Goal: Information Seeking & Learning: Understand process/instructions

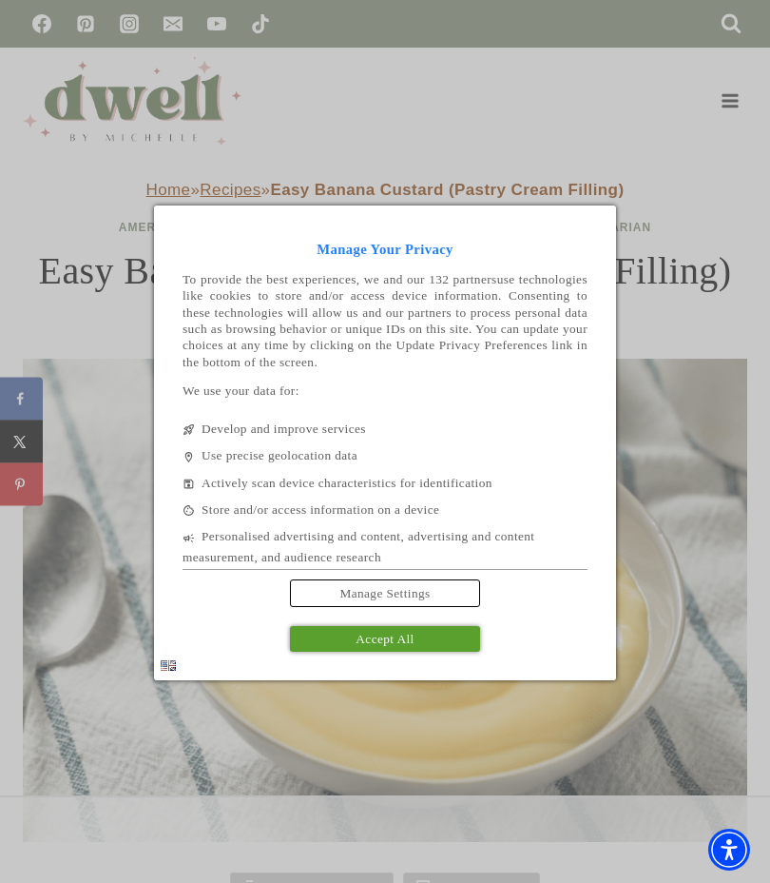
click at [437, 588] on link "Manage Settings" at bounding box center [385, 593] width 190 height 28
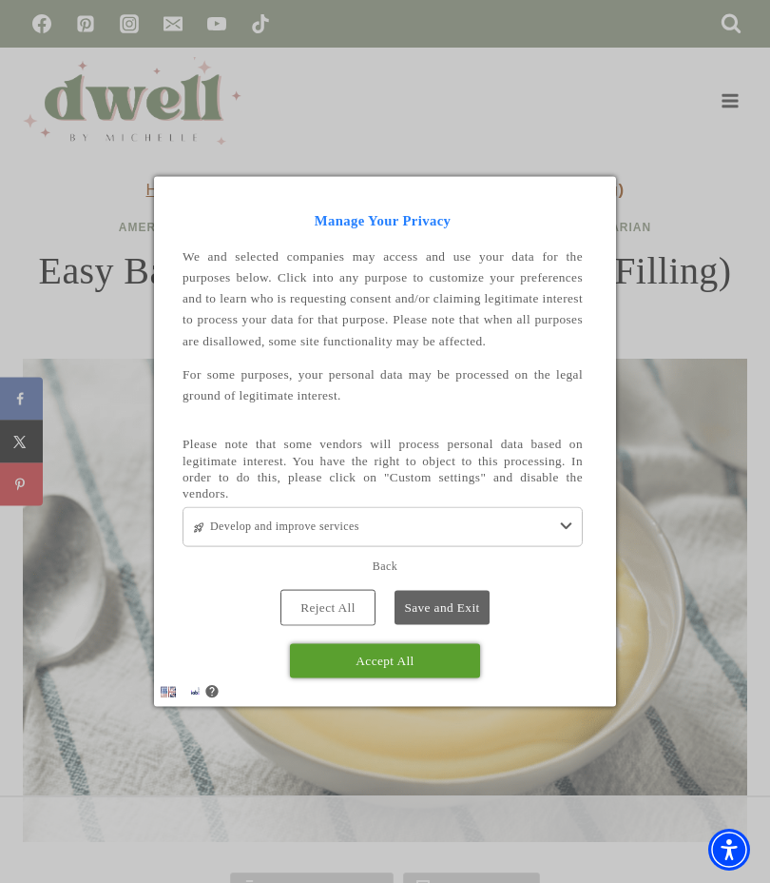
click at [350, 601] on link "Reject All" at bounding box center [328, 607] width 95 height 36
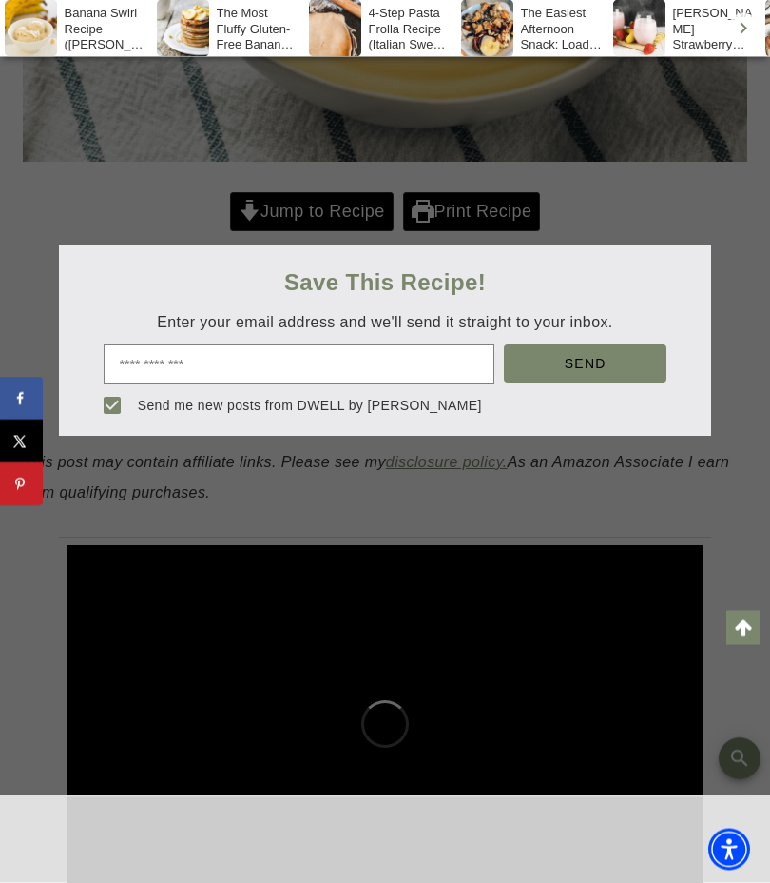
scroll to position [765, 0]
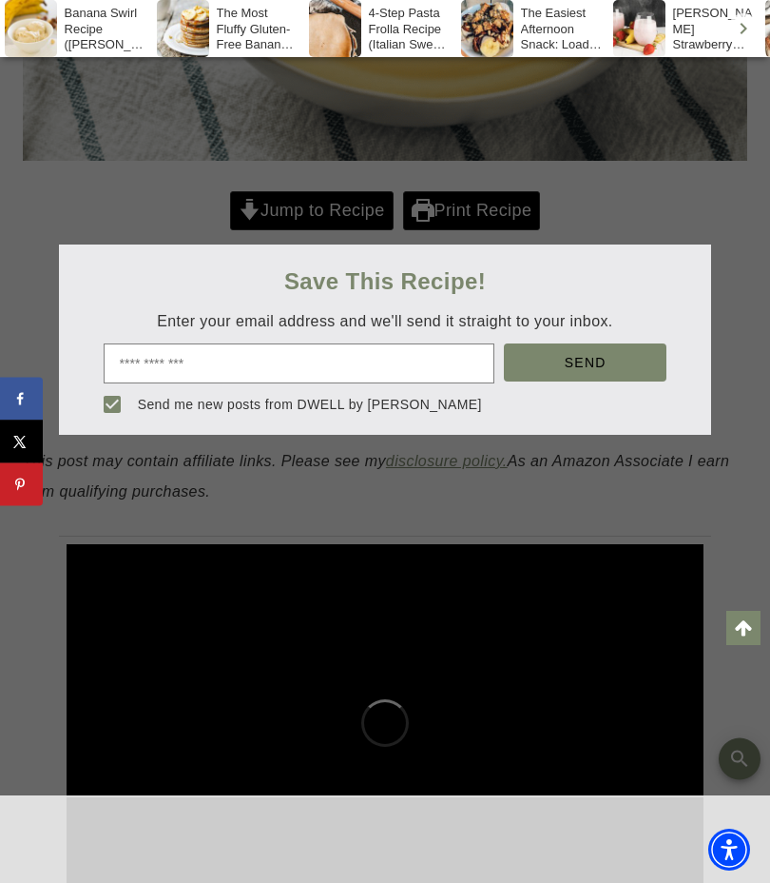
click at [263, 264] on div at bounding box center [385, 441] width 770 height 883
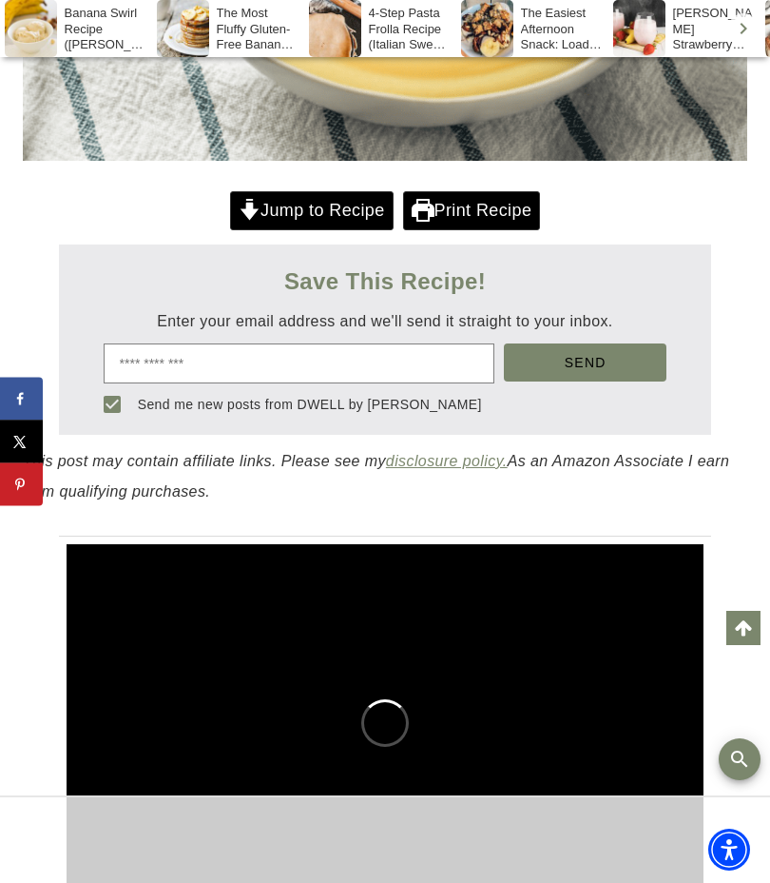
click at [262, 230] on link "Jump to Recipe" at bounding box center [312, 210] width 164 height 39
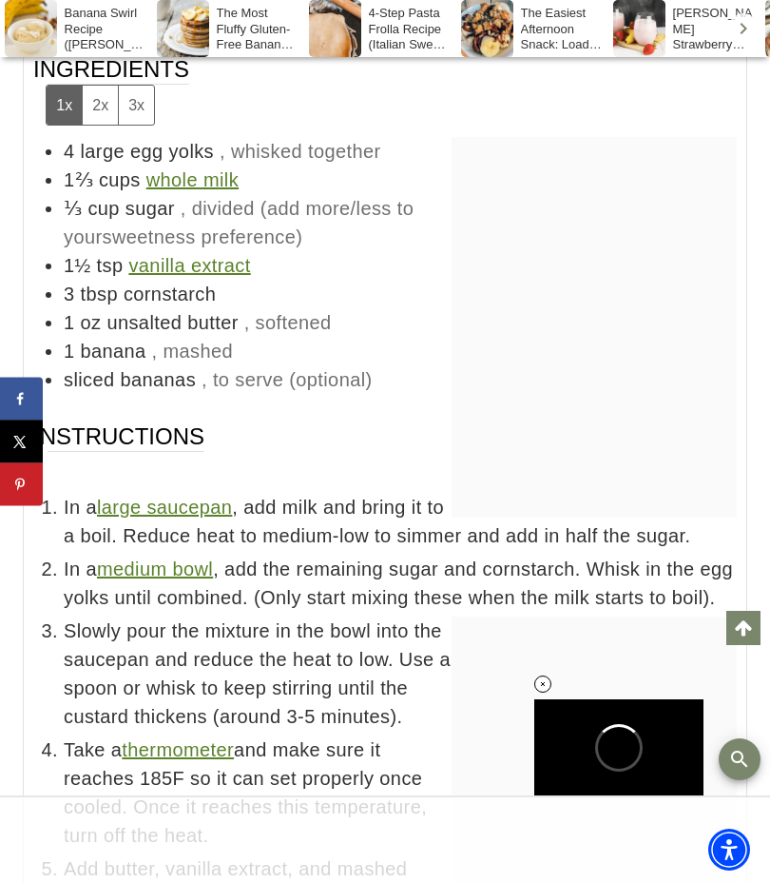
scroll to position [11468, 0]
